Goal: Task Accomplishment & Management: Use online tool/utility

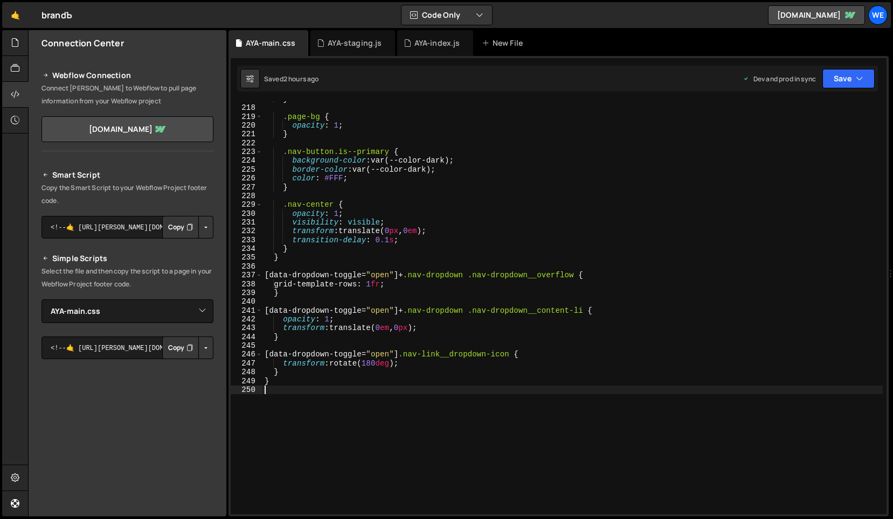
select select "47964"
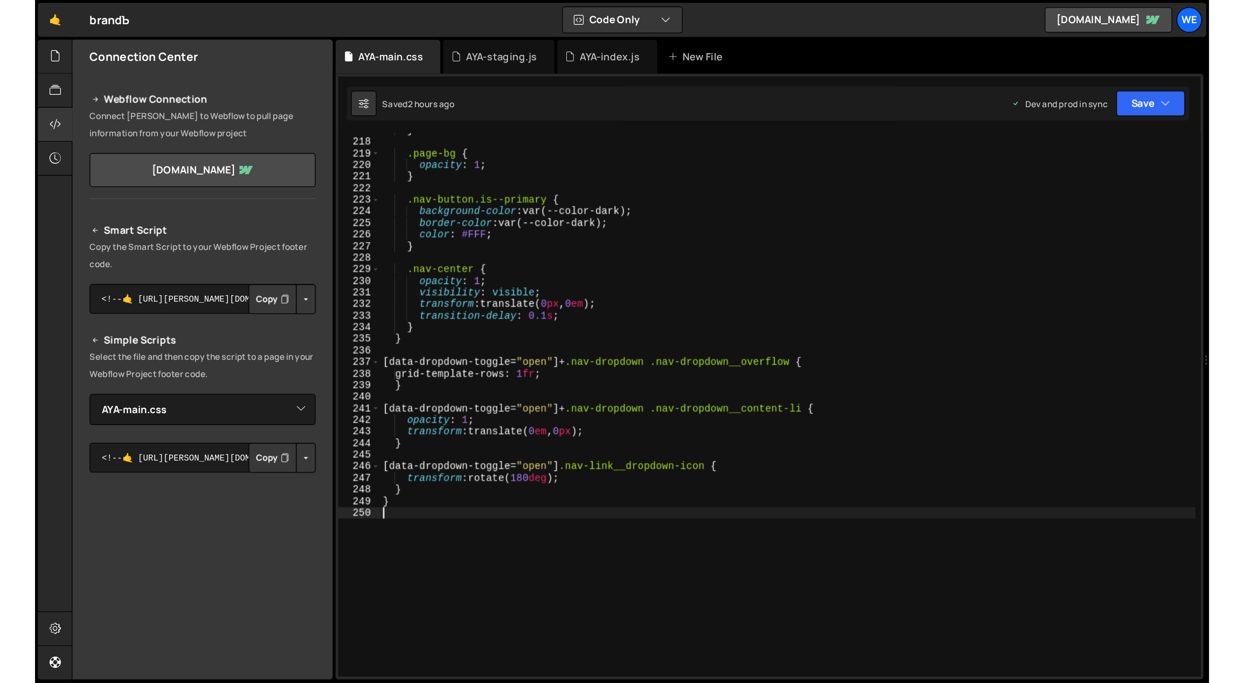
scroll to position [1919, 0]
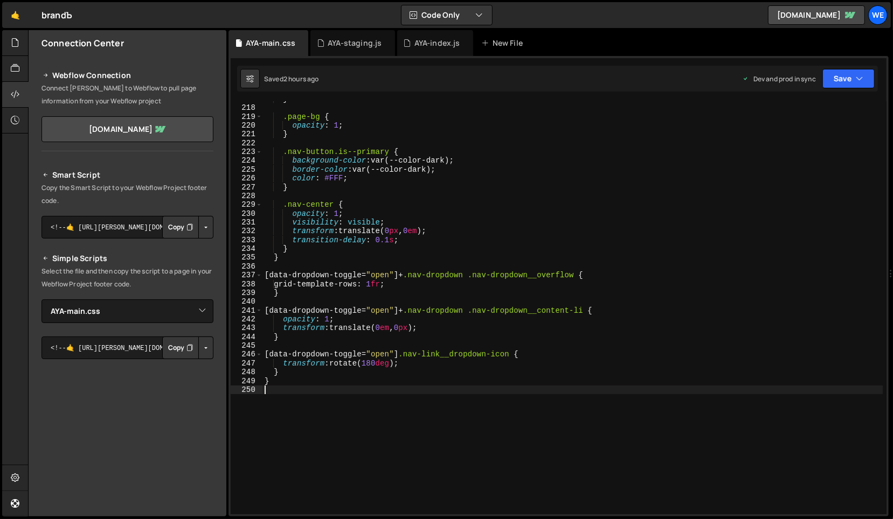
click at [656, 148] on div "} .page-bg { opacity : 1 ; } .nav-button.is--primary { background-color : var(-…" at bounding box center [572, 310] width 621 height 431
type textarea ".nav-button.is--primary {"
click at [475, 496] on div "} .page-bg { opacity : 1 ; } .nav-button.is--primary { background-color : var(-…" at bounding box center [572, 310] width 621 height 431
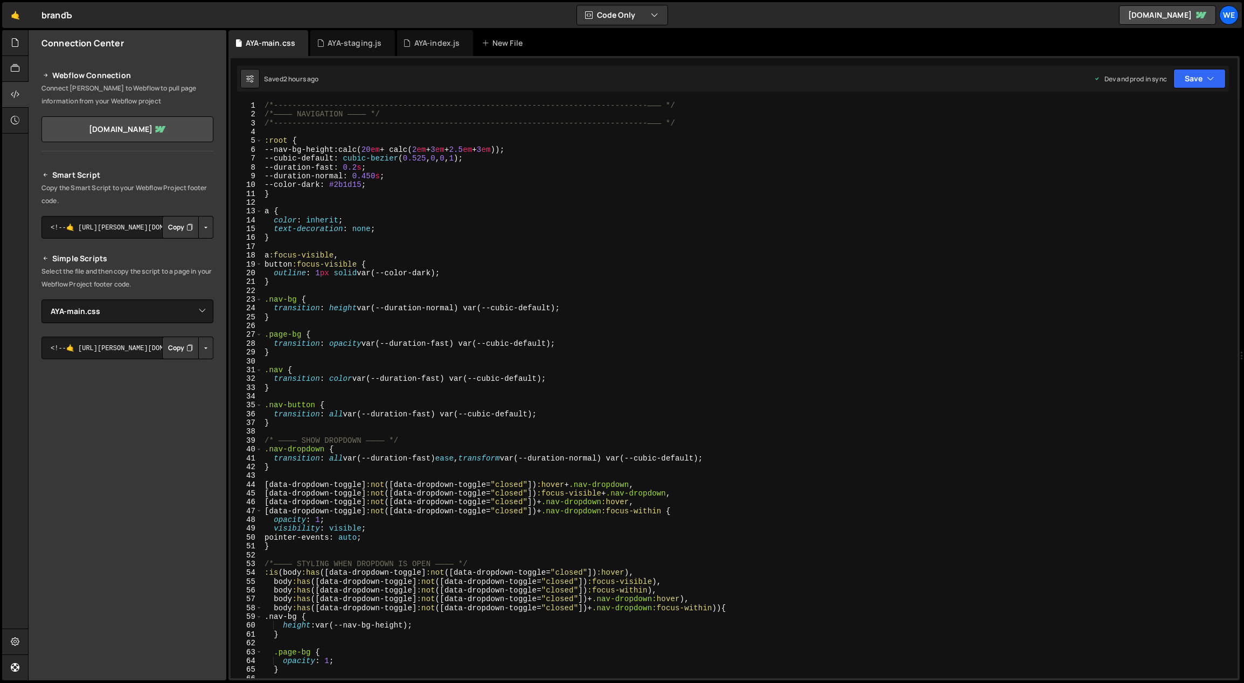
scroll to position [0, 0]
click at [566, 149] on div "/*-----------------------------------------------------------------------------…" at bounding box center [748, 398] width 972 height 595
click at [565, 151] on div "/*-----------------------------------------------------------------------------…" at bounding box center [748, 398] width 972 height 595
click at [576, 148] on div "/*-----------------------------------------------------------------------------…" at bounding box center [748, 398] width 972 height 595
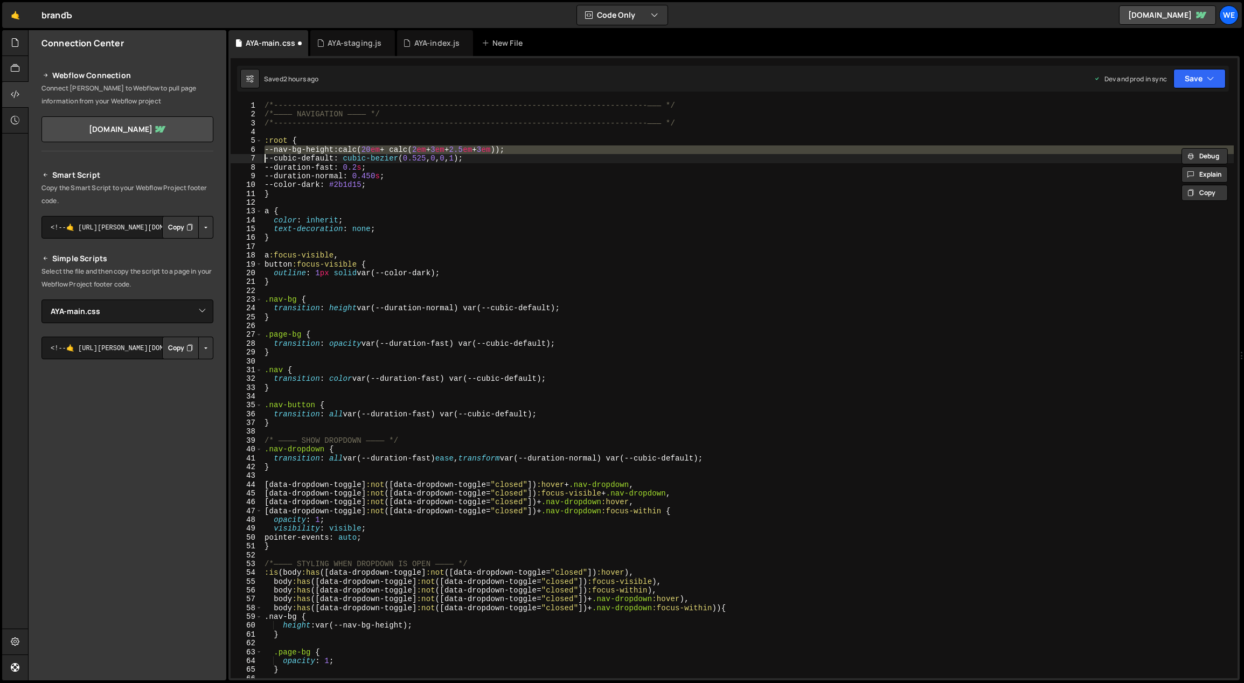
click at [569, 151] on div "/*-----------------------------------------------------------------------------…" at bounding box center [747, 389] width 971 height 577
click at [567, 148] on div "/*-----------------------------------------------------------------------------…" at bounding box center [747, 389] width 971 height 577
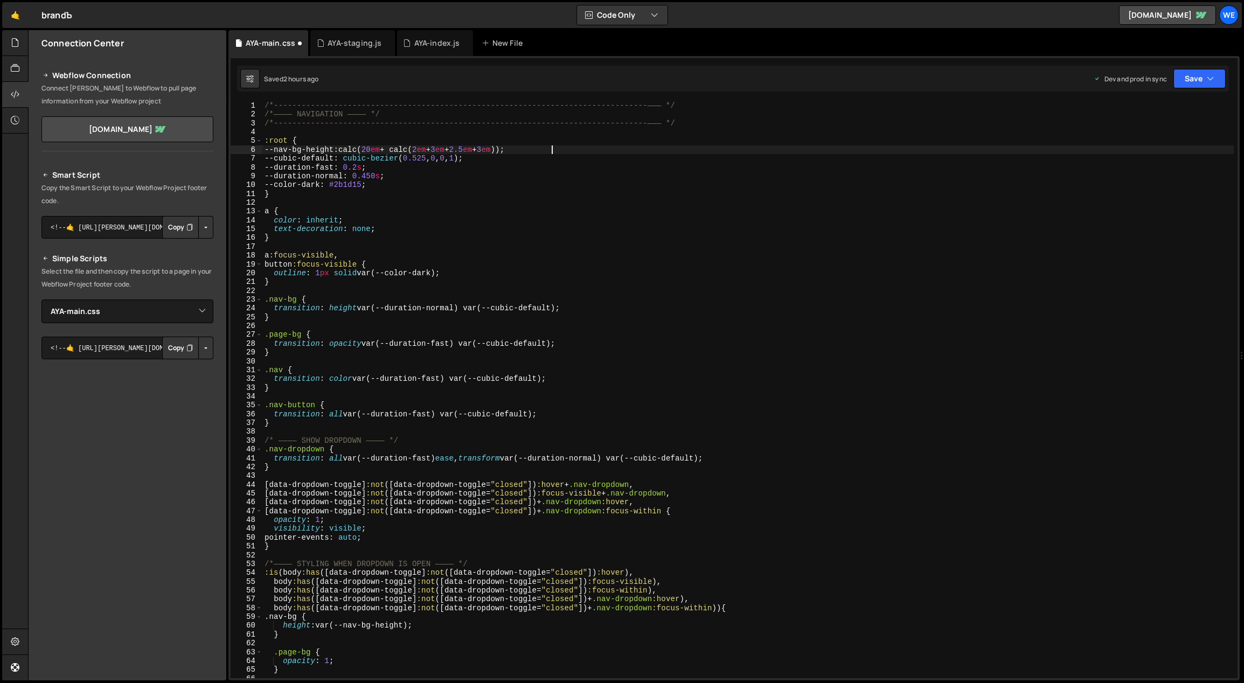
click at [568, 148] on div "/*-----------------------------------------------------------------------------…" at bounding box center [748, 398] width 972 height 595
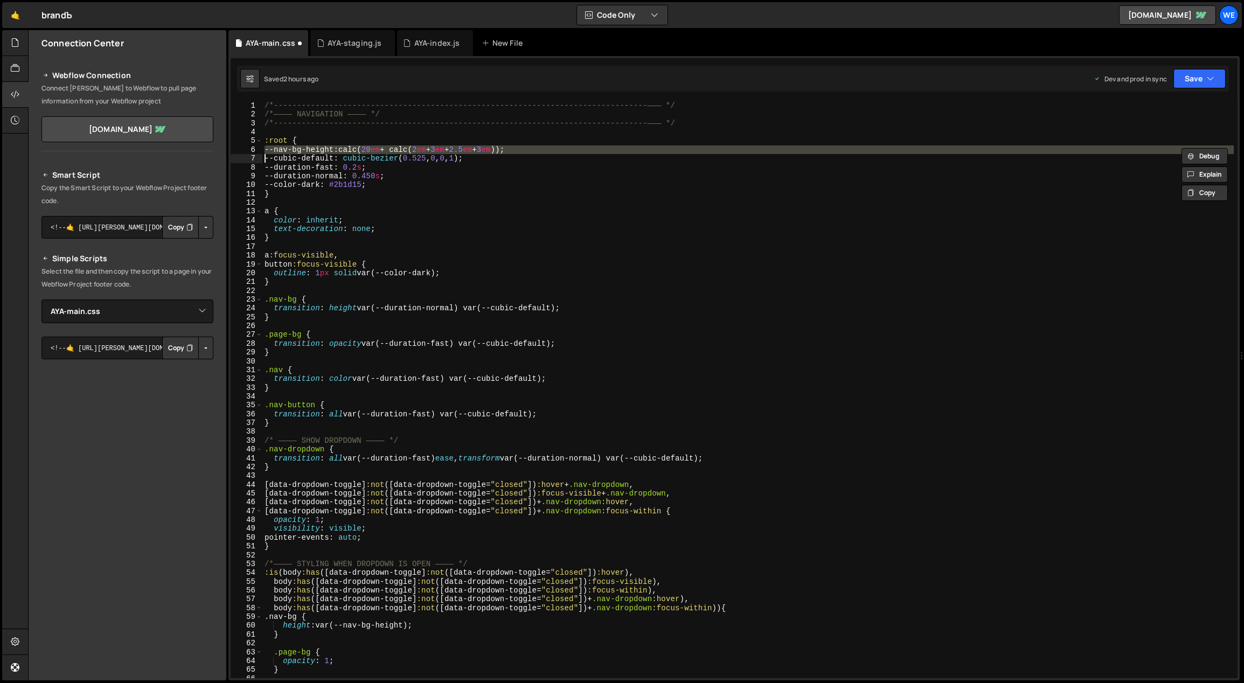
click at [568, 148] on div "/*-----------------------------------------------------------------------------…" at bounding box center [748, 398] width 972 height 595
click at [568, 148] on div "/*-----------------------------------------------------------------------------…" at bounding box center [747, 389] width 971 height 577
type textarea "--nav-bg-height: calc(20em + calc(2em + 3em + 2.5em + 3em));"
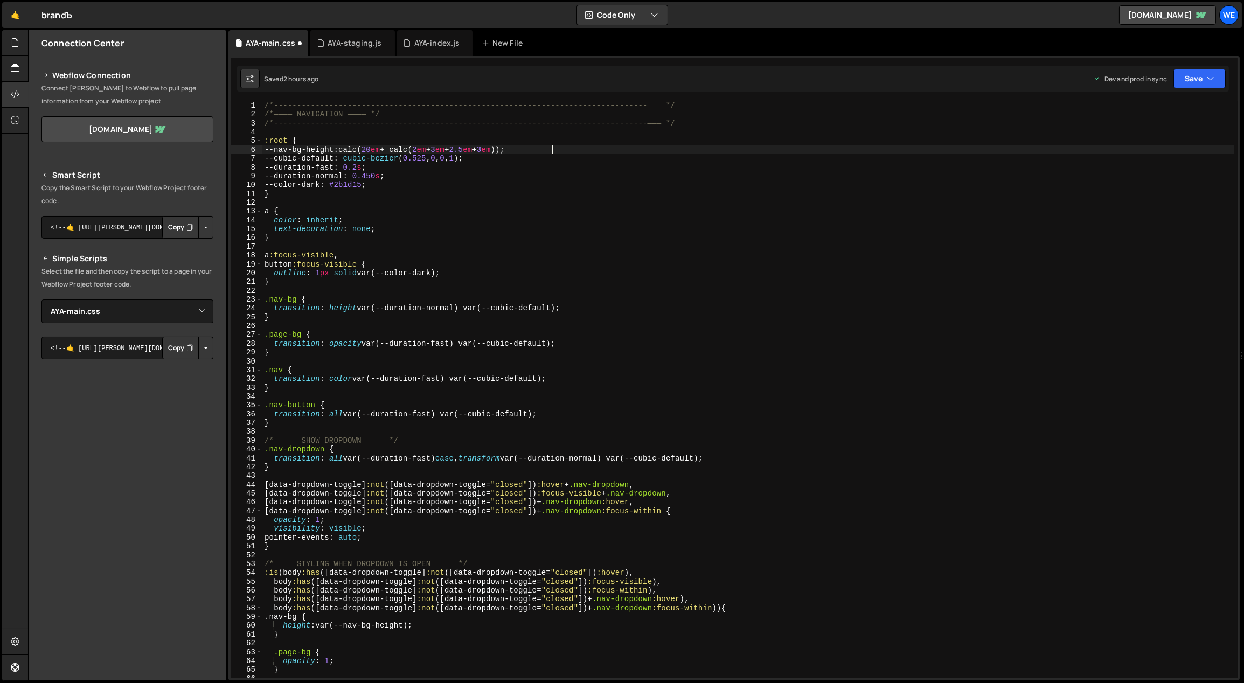
paste textarea
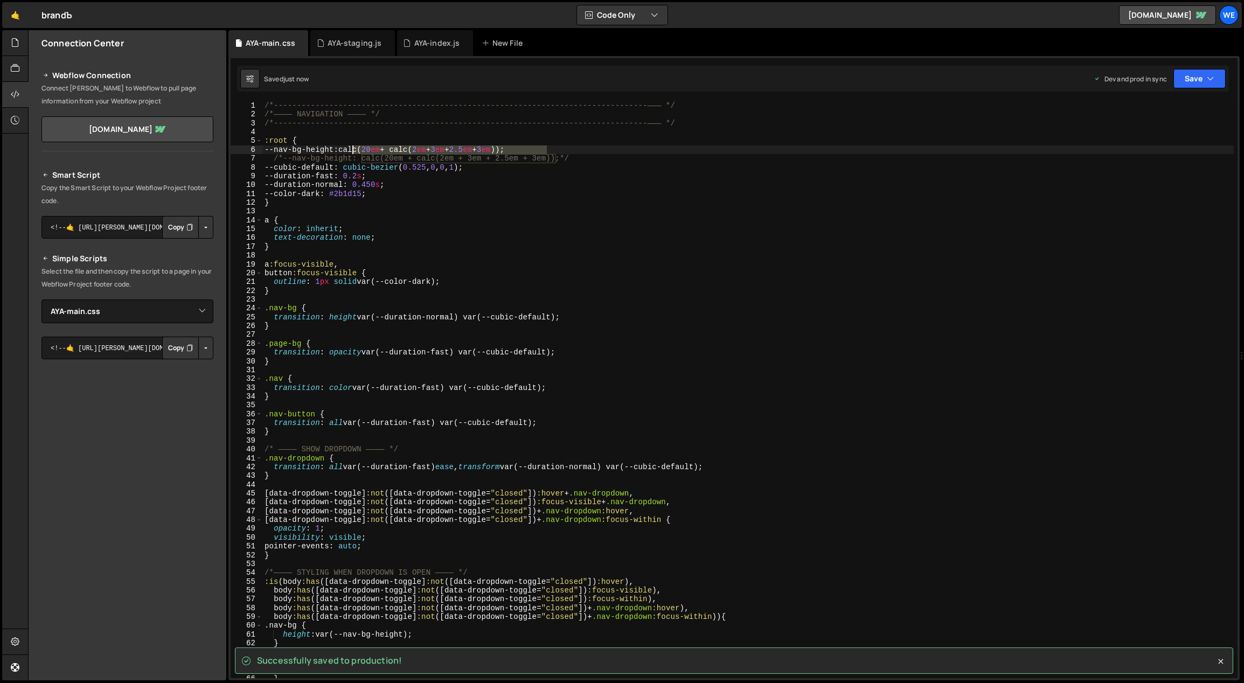
drag, startPoint x: 547, startPoint y: 148, endPoint x: 351, endPoint y: 149, distance: 195.6
click at [351, 149] on div "/*-----------------------------------------------------------------------------…" at bounding box center [748, 398] width 972 height 595
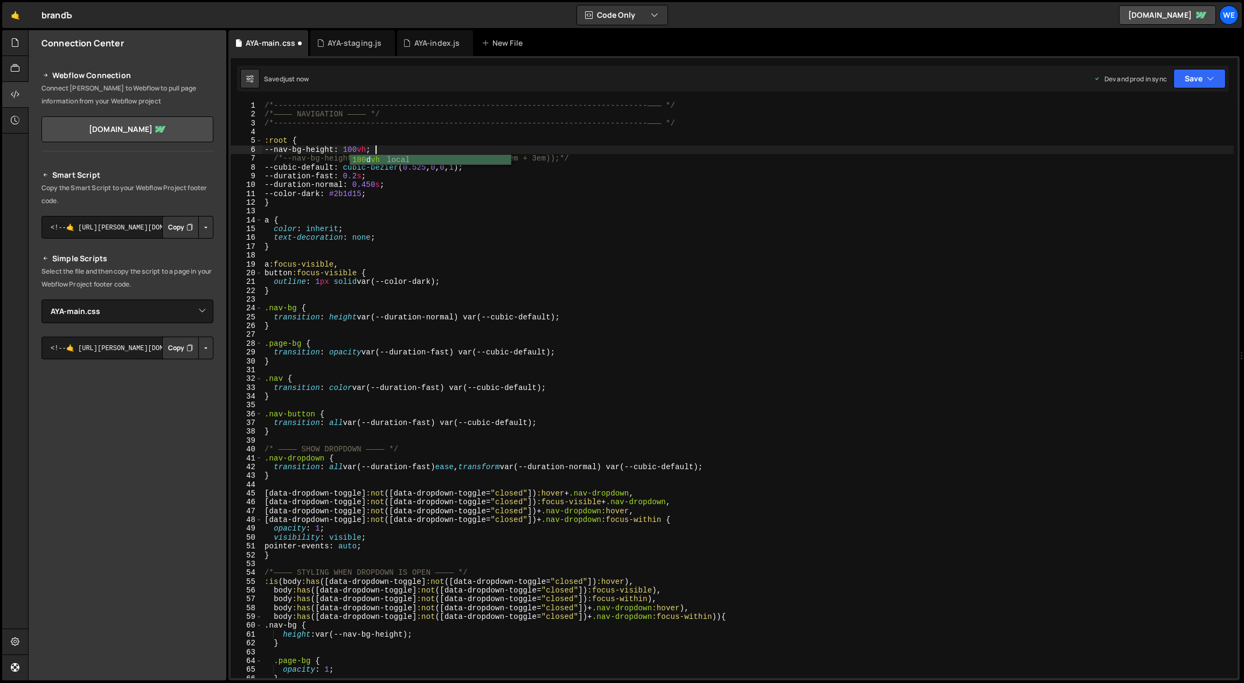
scroll to position [0, 8]
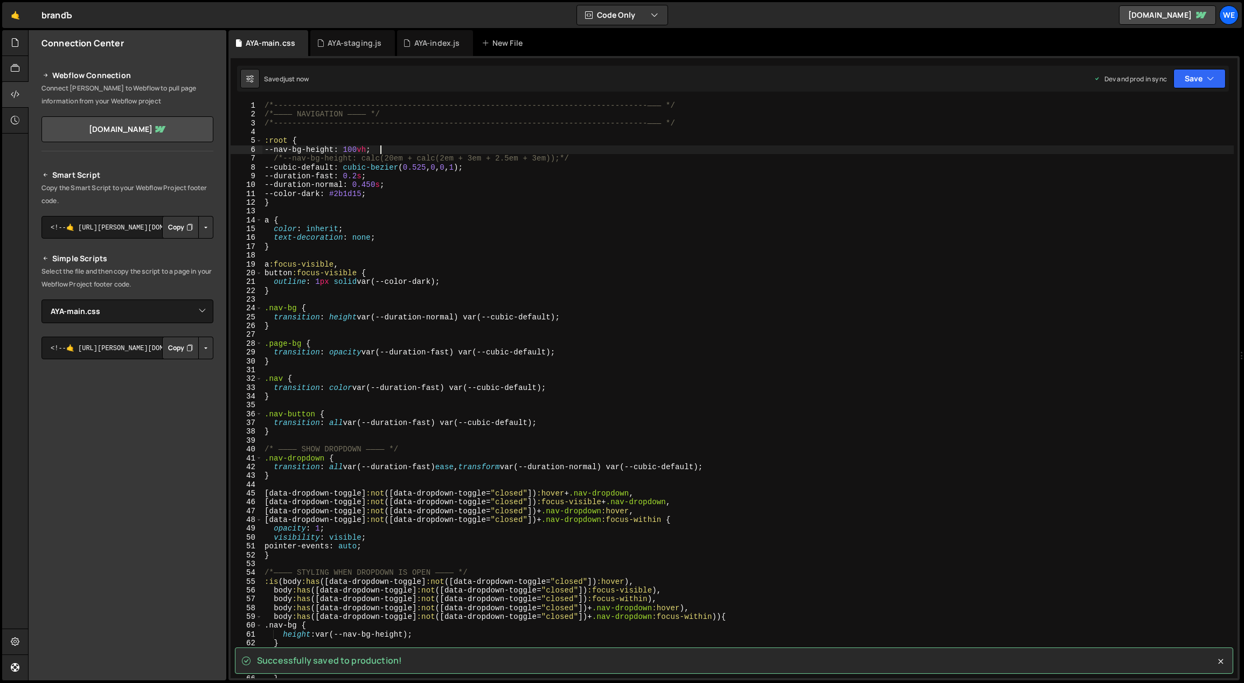
type textarea "--nav-bg-height: 100vh;"
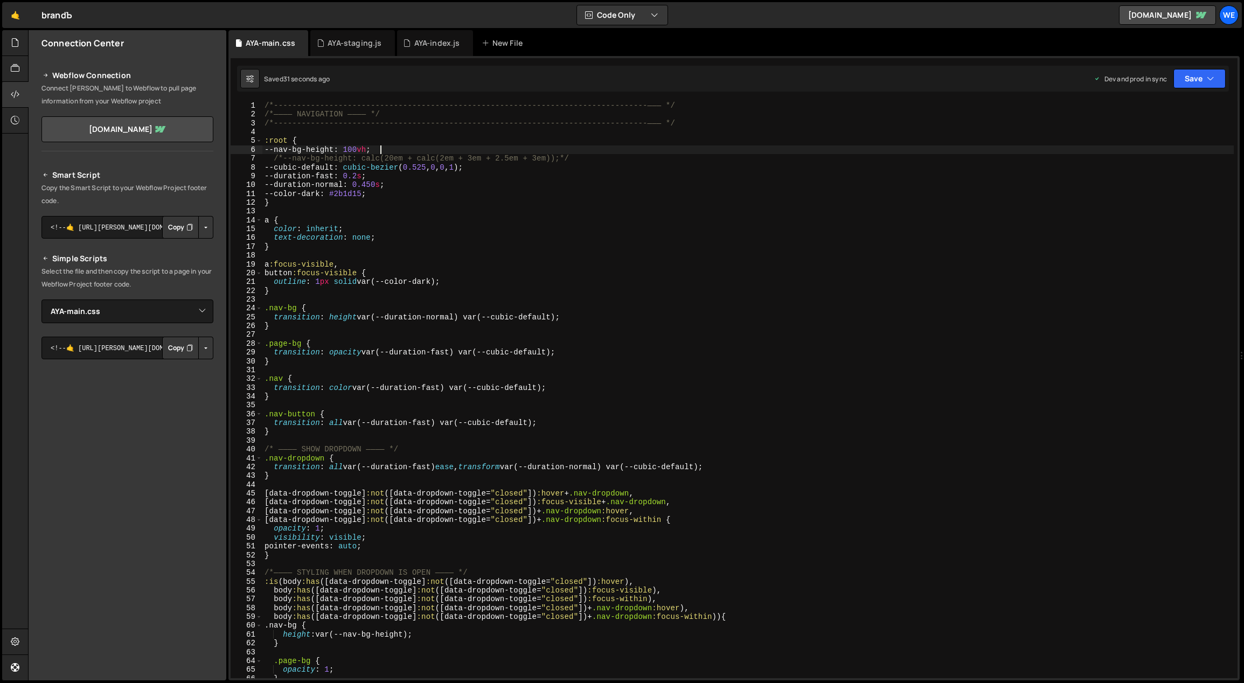
scroll to position [0, 0]
paste textarea "[URL][DOMAIN_NAME]"
type textarea "[URL][DOMAIN_NAME]"
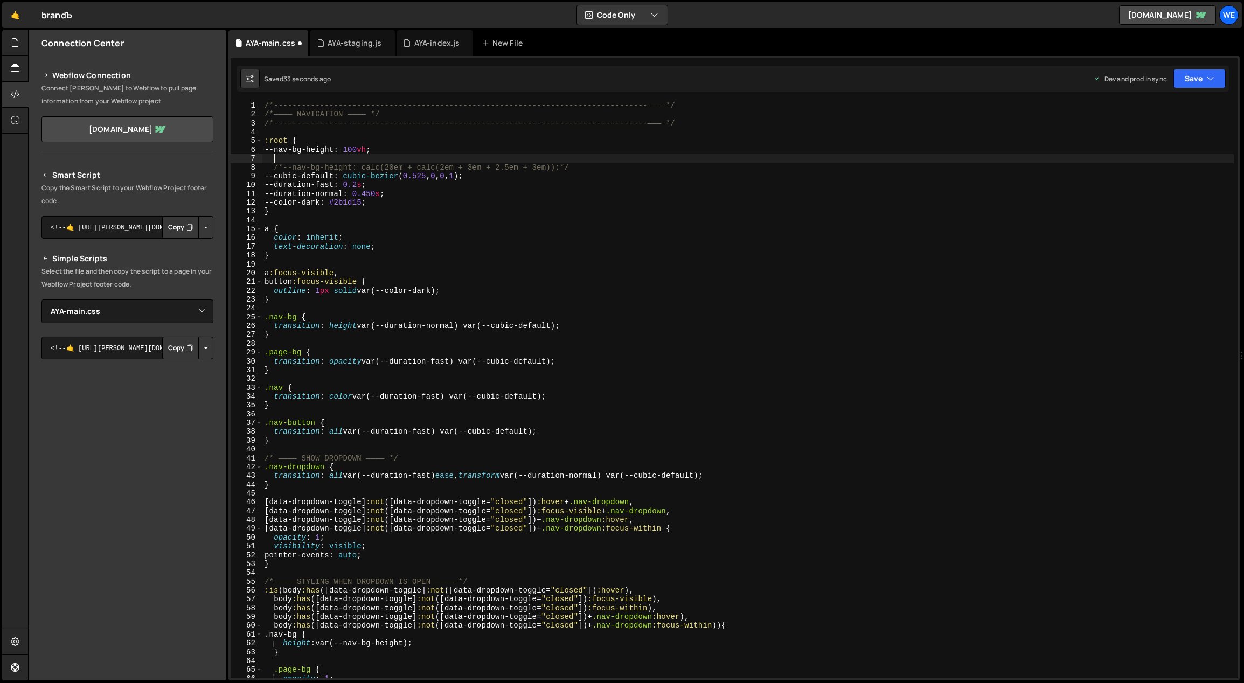
click at [589, 171] on div "/*-----------------------------------------------------------------------------…" at bounding box center [748, 398] width 972 height 595
type textarea "/*--nav-bg-height: calc(20em + calc(2em + 3em + 2.5em + 3em));*/ --cubic-defaul…"
click at [542, 155] on div "/*-----------------------------------------------------------------------------…" at bounding box center [748, 398] width 972 height 595
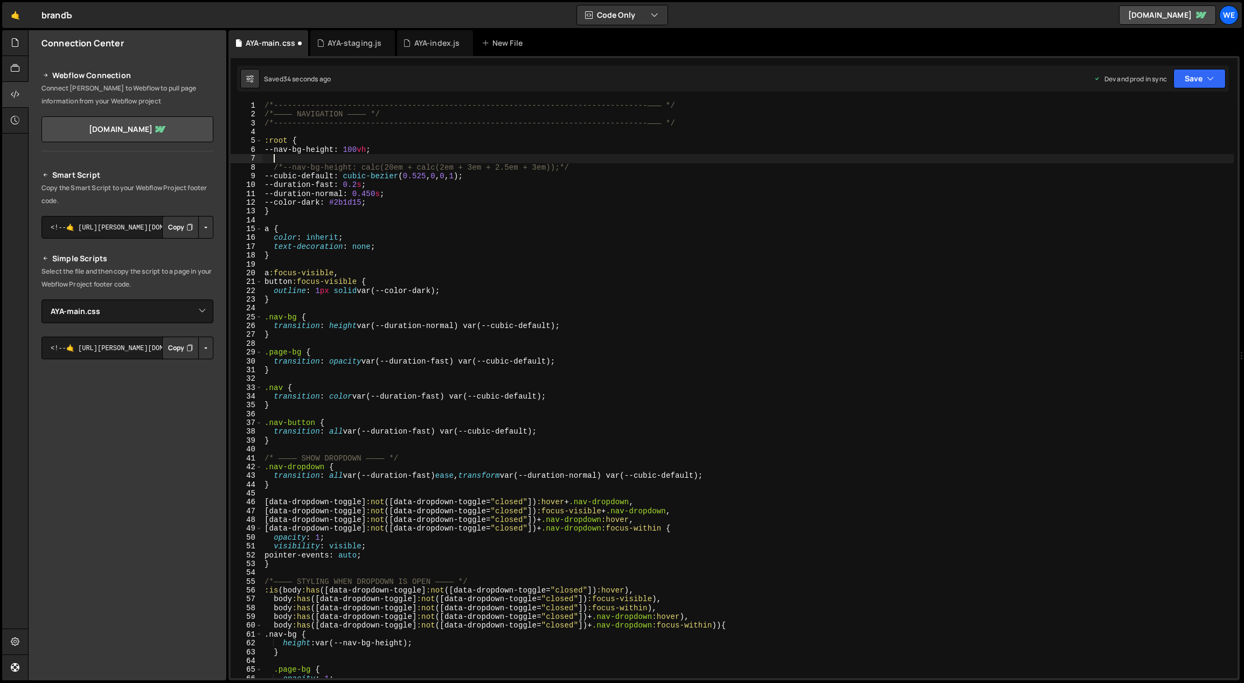
paste textarea
click at [444, 161] on div "/*-----------------------------------------------------------------------------…" at bounding box center [748, 398] width 972 height 595
click at [387, 156] on div "/*-----------------------------------------------------------------------------…" at bounding box center [748, 398] width 972 height 595
type textarea "/*--nav-bg-height: 100vh;*/"
